Goal: Information Seeking & Learning: Learn about a topic

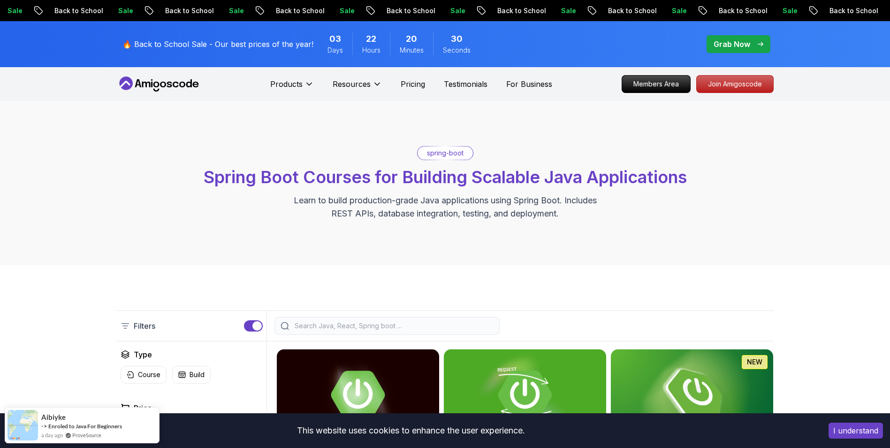
click at [746, 38] on span "pre-order" at bounding box center [738, 44] width 64 height 18
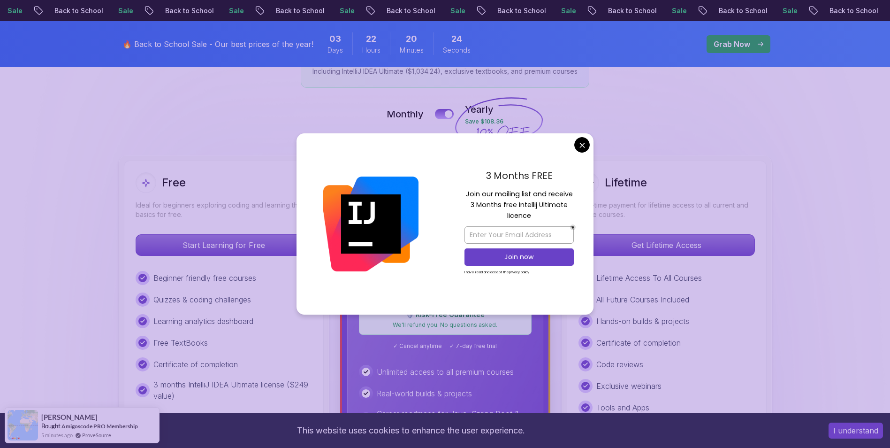
scroll to position [328, 0]
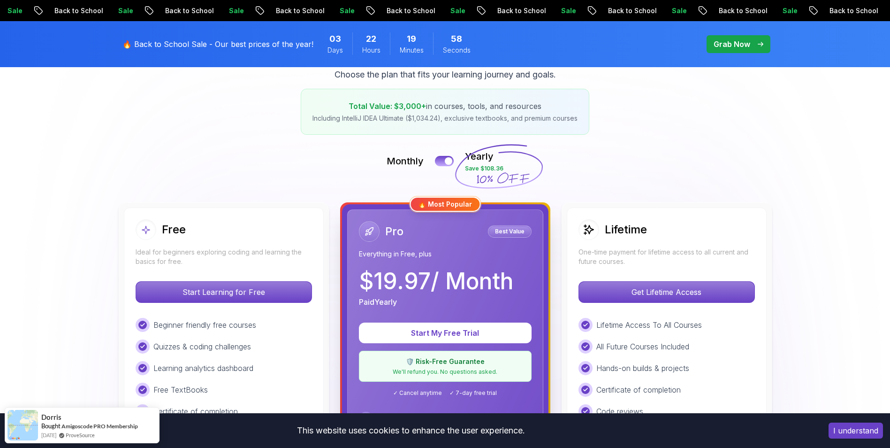
scroll to position [0, 0]
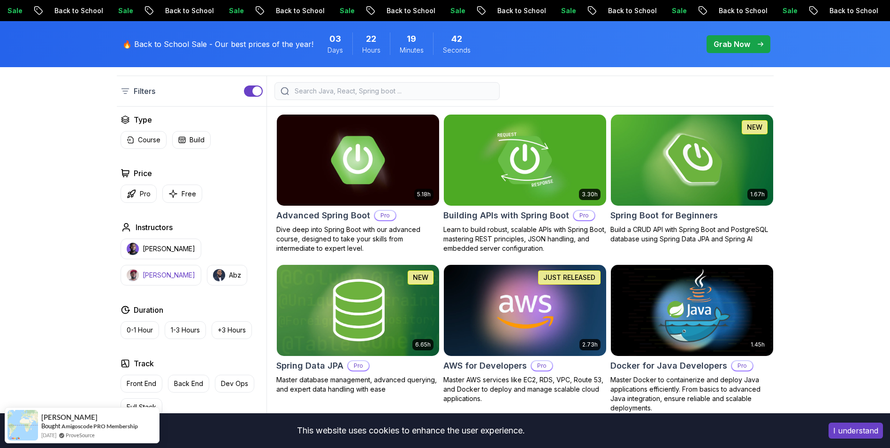
scroll to position [328, 0]
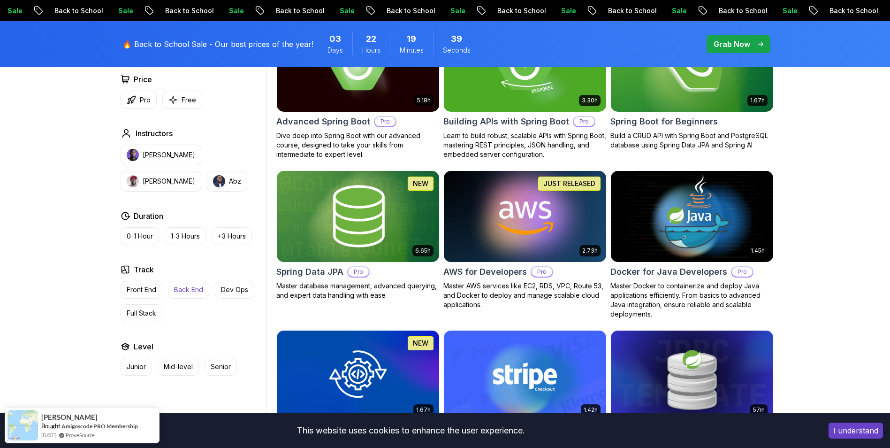
click at [190, 287] on p "Back End" at bounding box center [188, 289] width 29 height 9
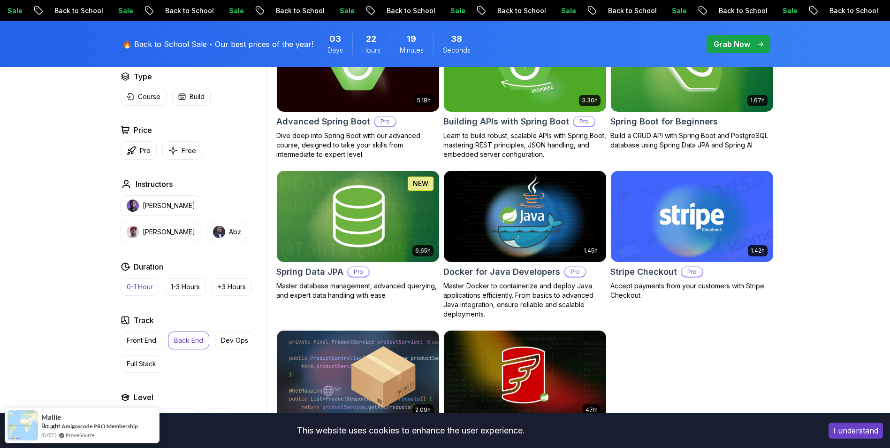
click at [143, 292] on button "0-1 Hour" at bounding box center [140, 287] width 38 height 18
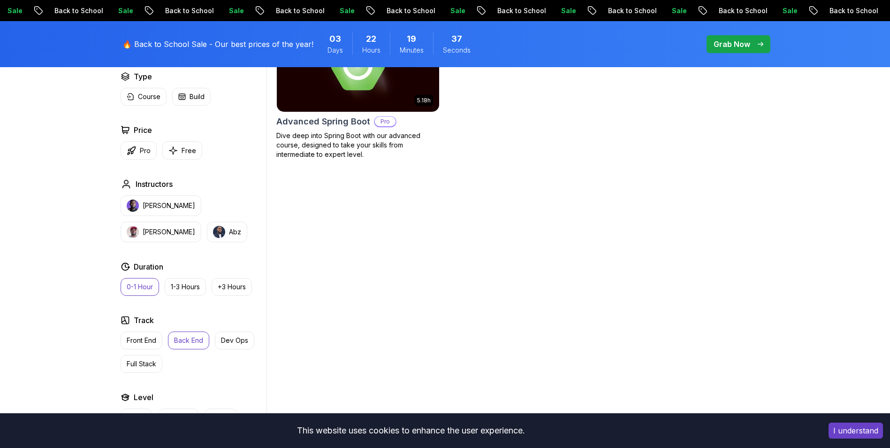
click at [143, 292] on button "0-1 Hour" at bounding box center [140, 287] width 38 height 18
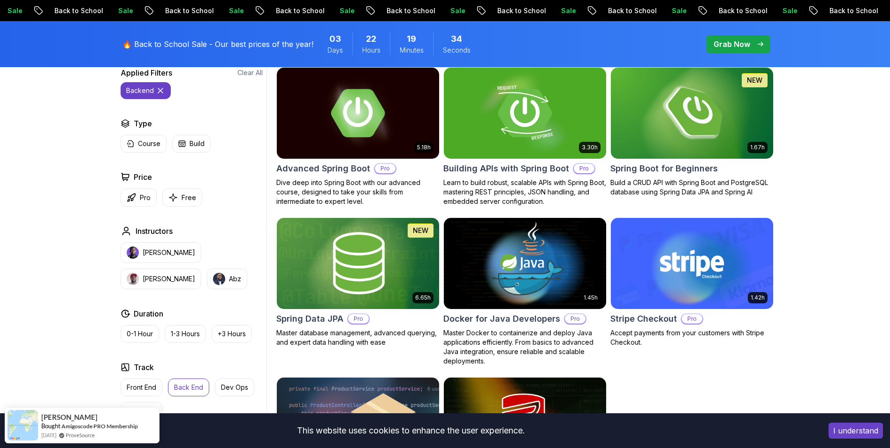
scroll to position [328, 0]
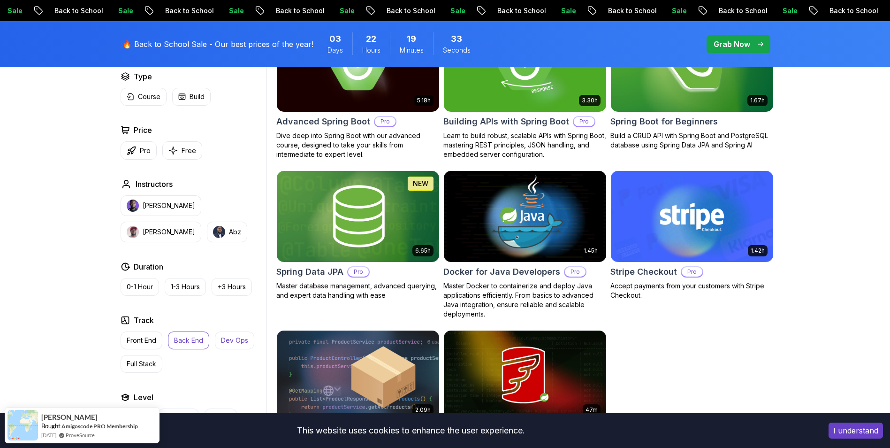
click at [231, 340] on p "Dev Ops" at bounding box center [234, 339] width 27 height 9
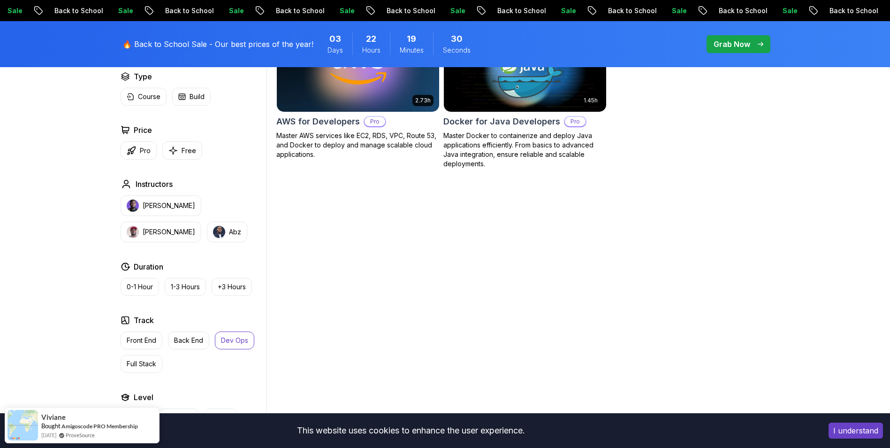
scroll to position [375, 0]
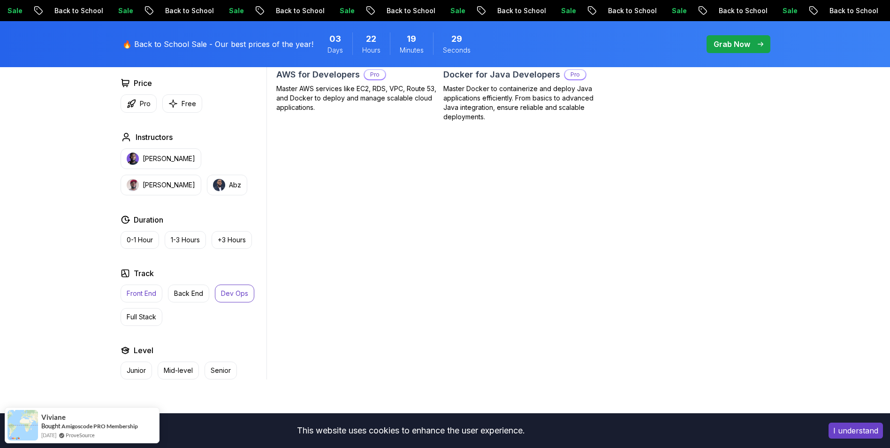
click at [158, 293] on button "Front End" at bounding box center [142, 293] width 42 height 18
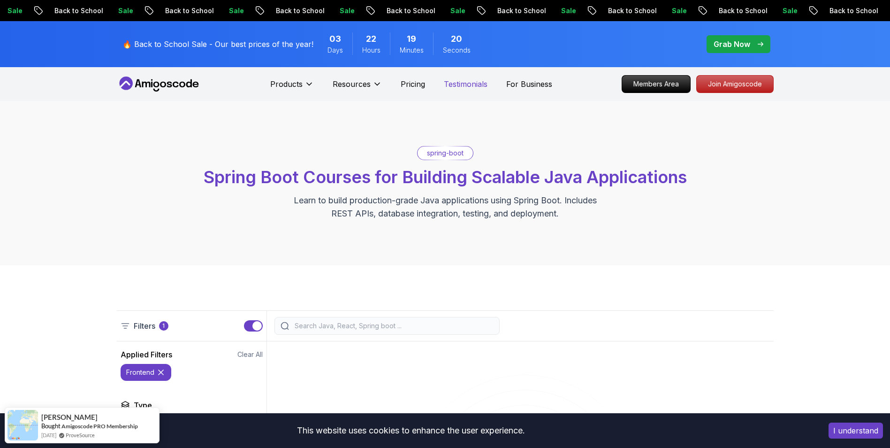
click at [473, 83] on p "Testimonials" at bounding box center [466, 83] width 44 height 11
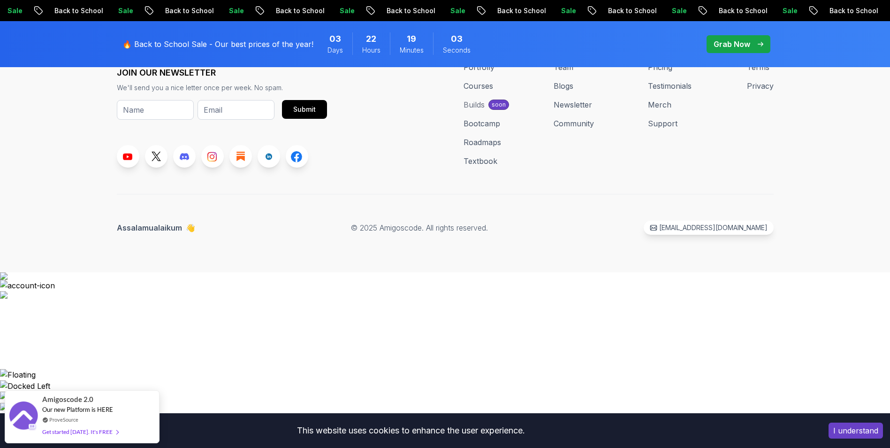
scroll to position [4362, 0]
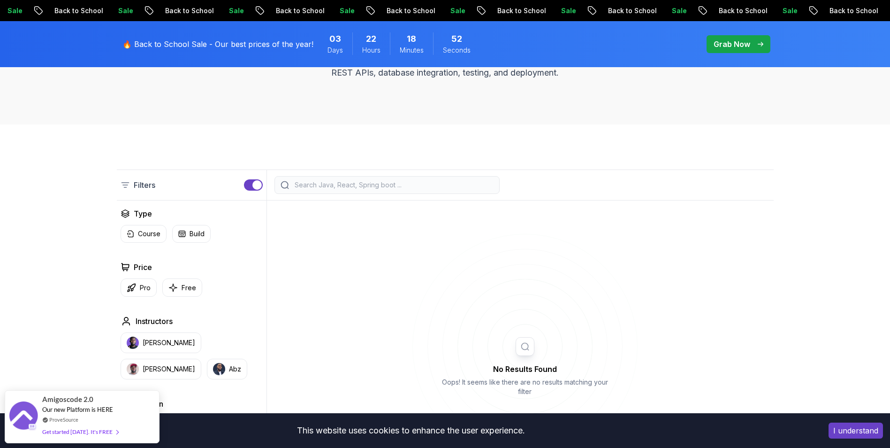
scroll to position [235, 0]
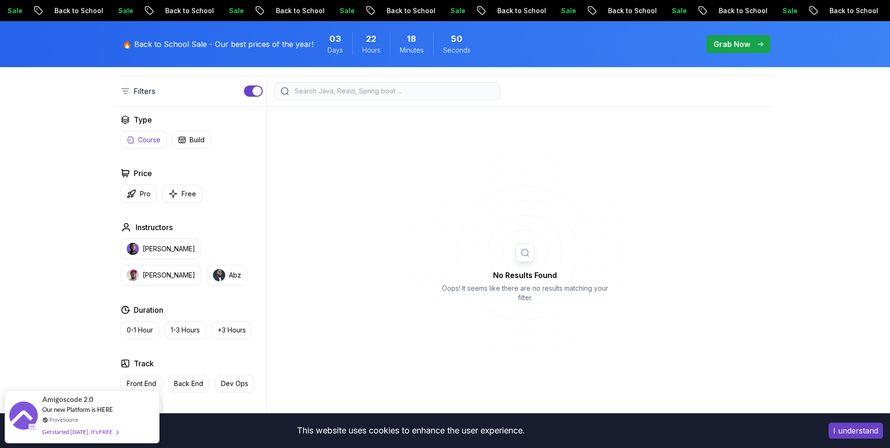
click at [148, 142] on p "Course" at bounding box center [149, 139] width 23 height 9
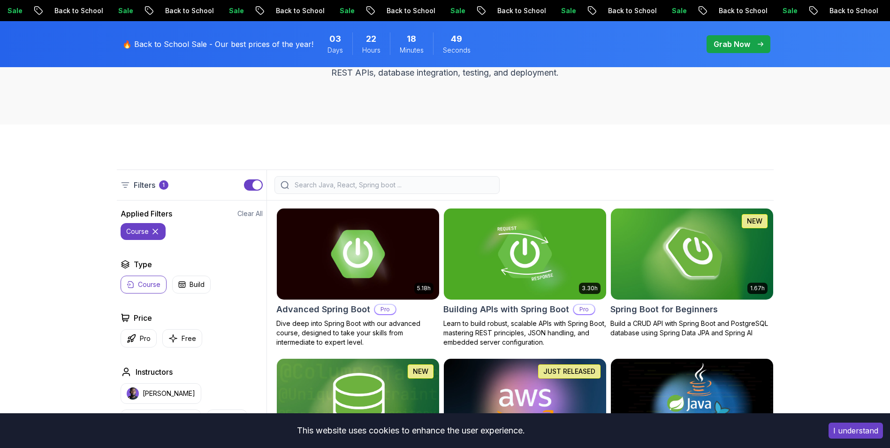
scroll to position [94, 0]
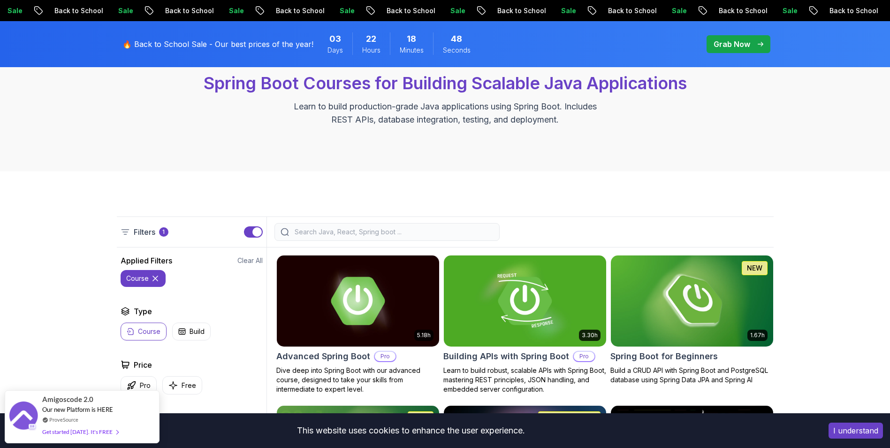
click at [156, 279] on icon at bounding box center [155, 277] width 9 height 9
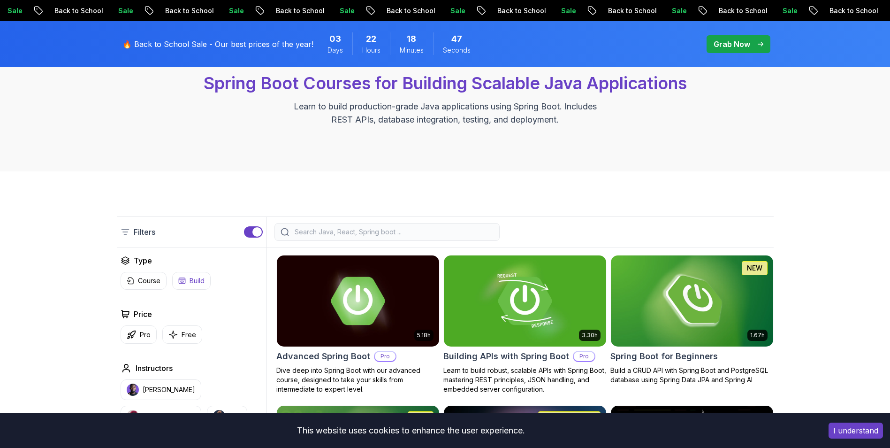
click at [182, 278] on icon "button" at bounding box center [182, 281] width 8 height 8
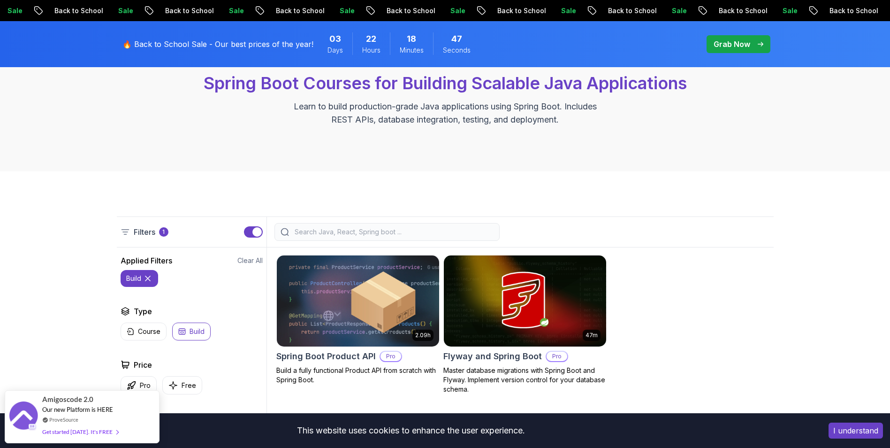
scroll to position [141, 0]
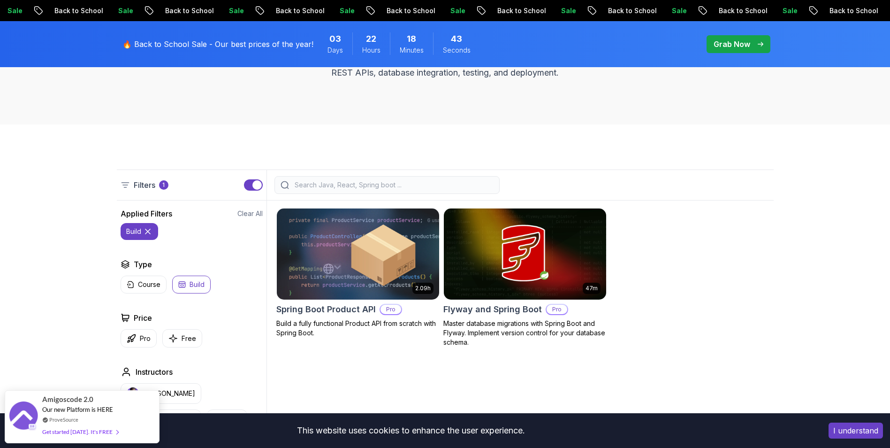
click at [151, 227] on icon at bounding box center [147, 231] width 9 height 9
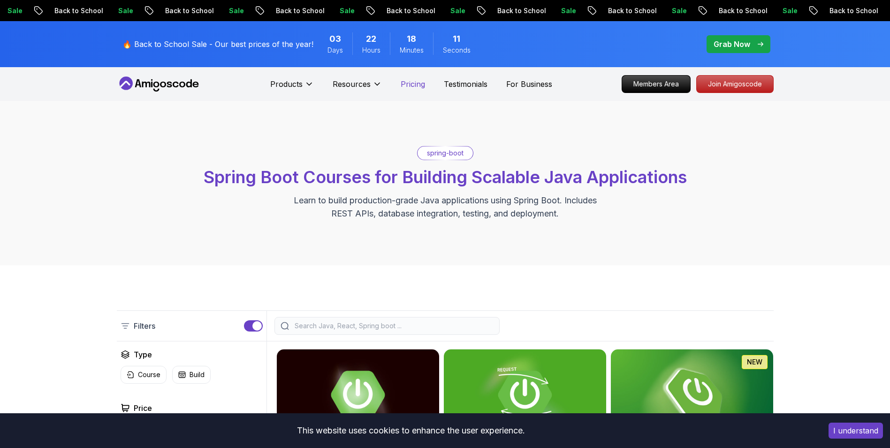
click at [402, 86] on p "Pricing" at bounding box center [413, 83] width 24 height 11
